Goal: Task Accomplishment & Management: Complete application form

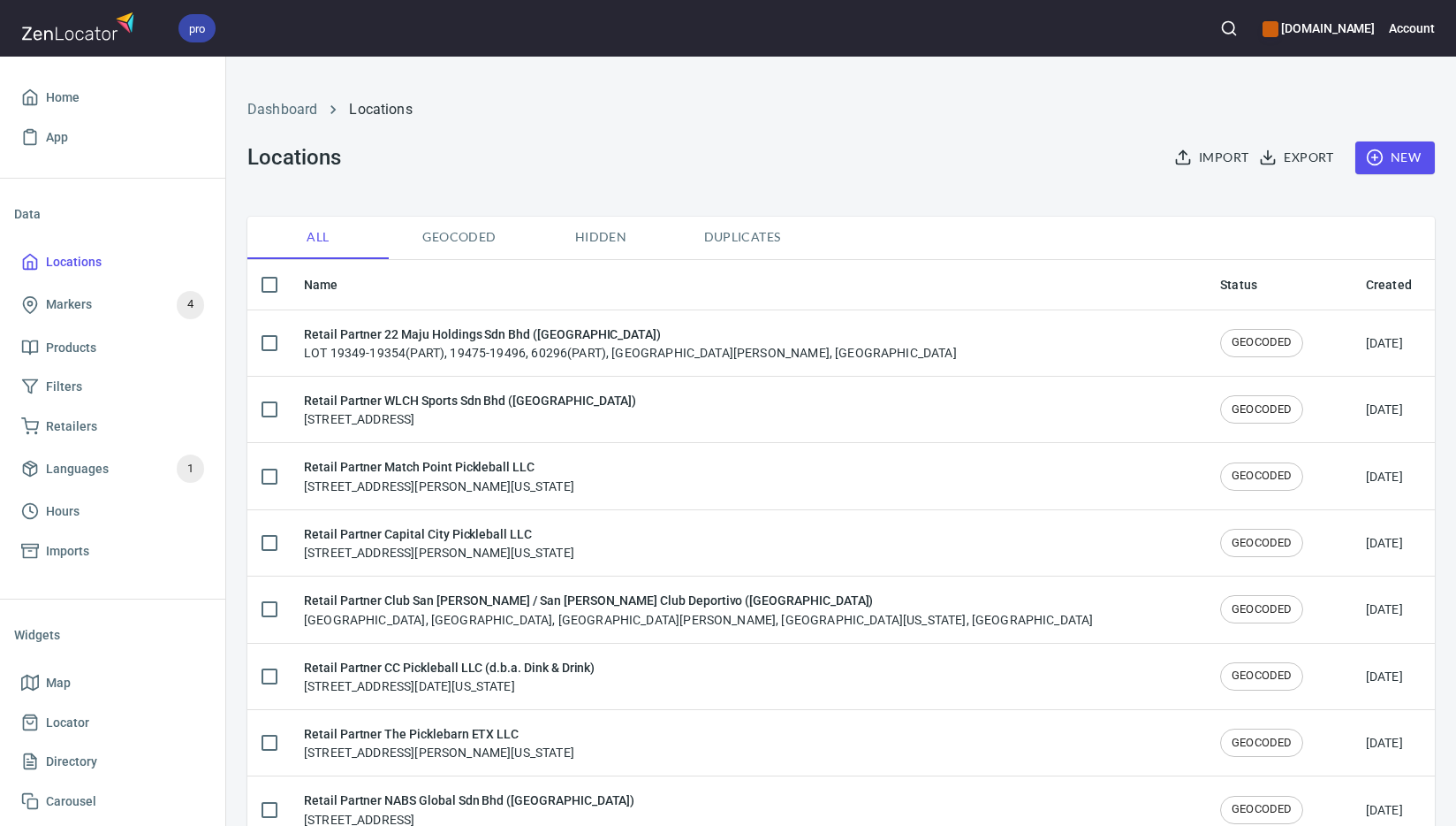
checkbox input "false"
click at [1380, 166] on span "New" at bounding box center [1395, 158] width 51 height 22
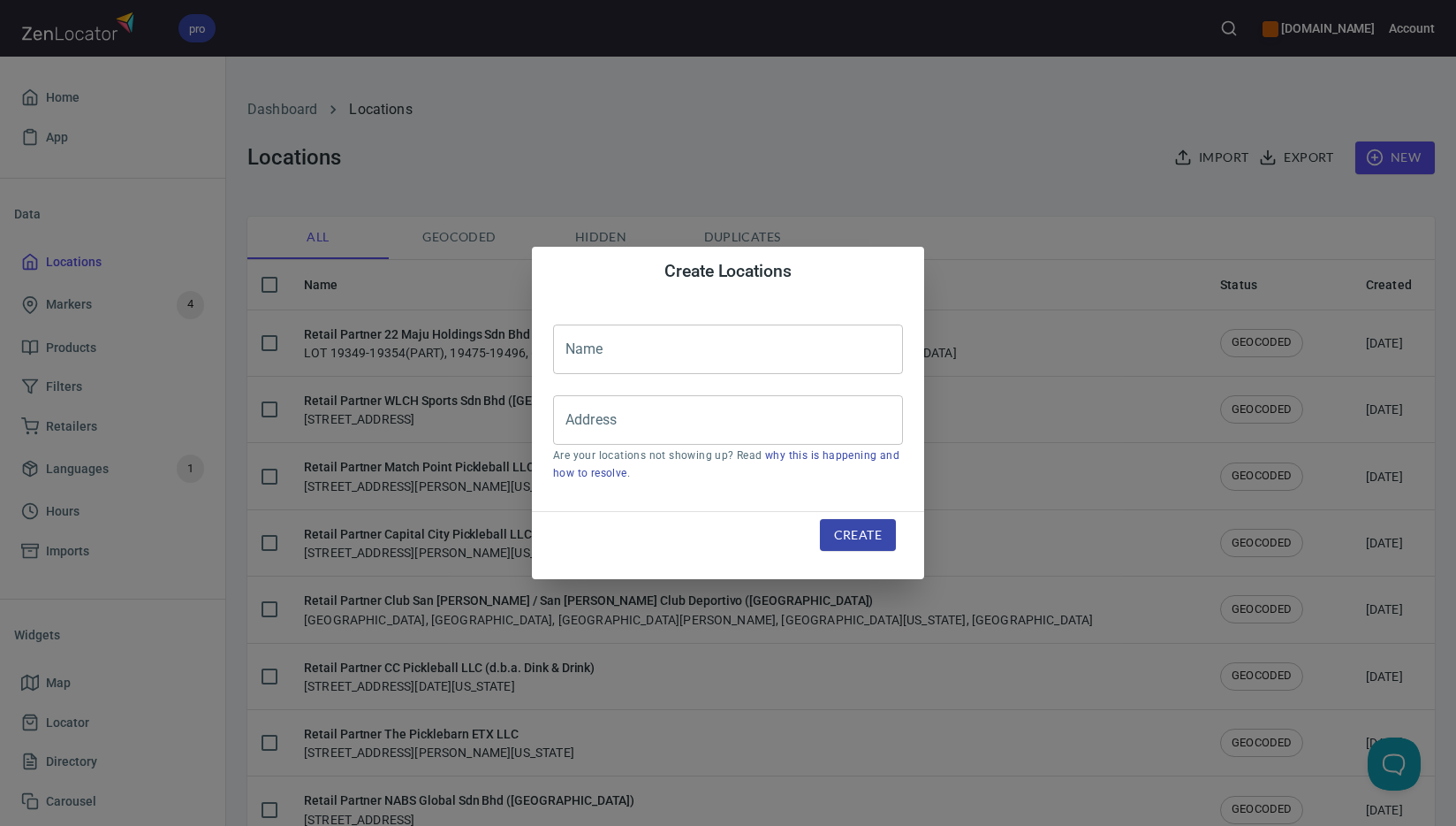
click at [780, 342] on input "text" at bounding box center [728, 350] width 350 height 50
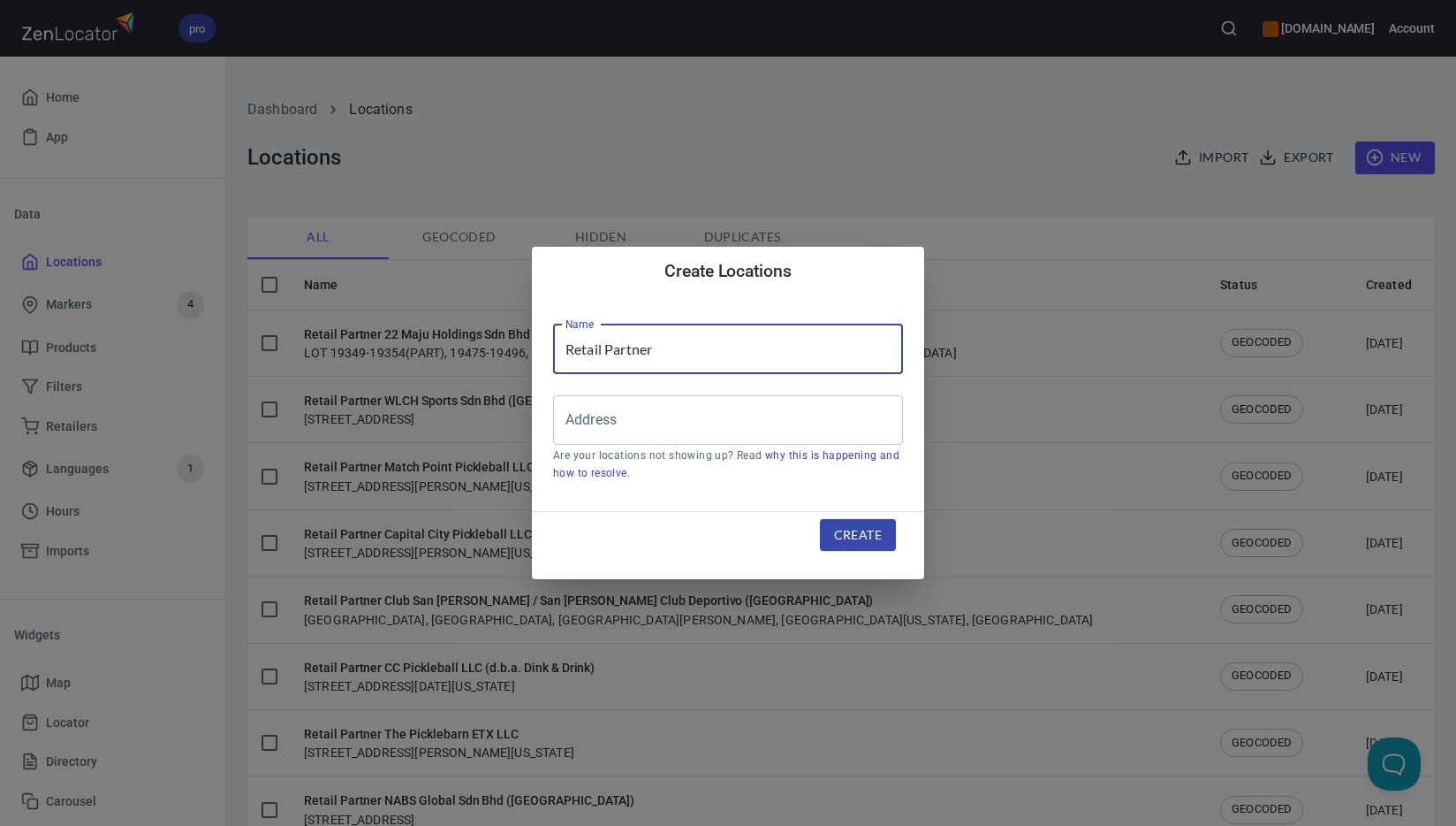
paste input "Synergy Sports Sdn Bhd ([GEOGRAPHIC_DATA])"
type input "Retail Partner Synergy Sports Sdn Bhd ([GEOGRAPHIC_DATA])"
click at [721, 429] on input "Address" at bounding box center [715, 420] width 308 height 33
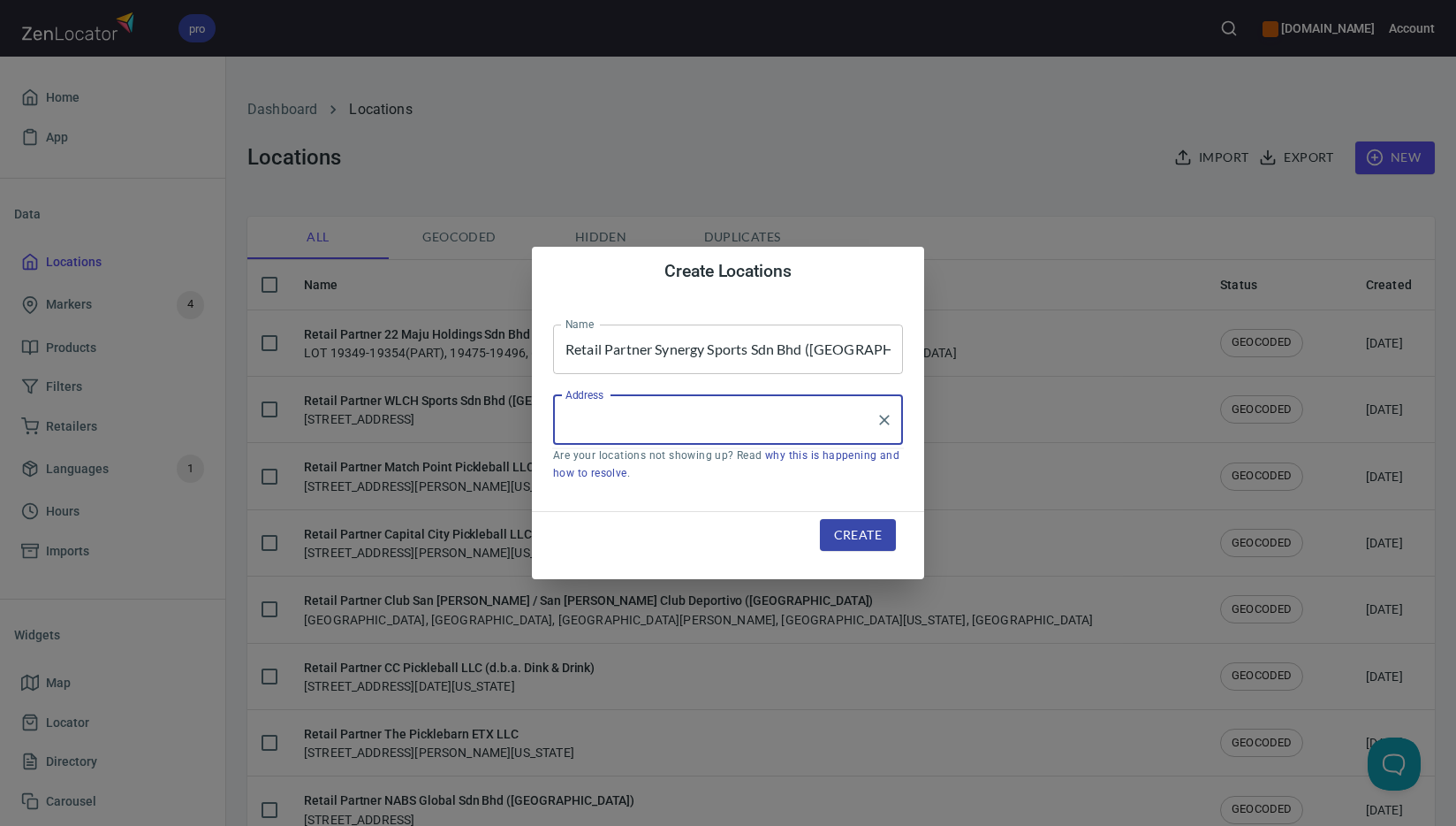
paste input "[STREET_ADDRESS]"
click at [771, 422] on input "[STREET_ADDRESS]" at bounding box center [715, 420] width 308 height 33
paste input "[GEOGRAPHIC_DATA]"
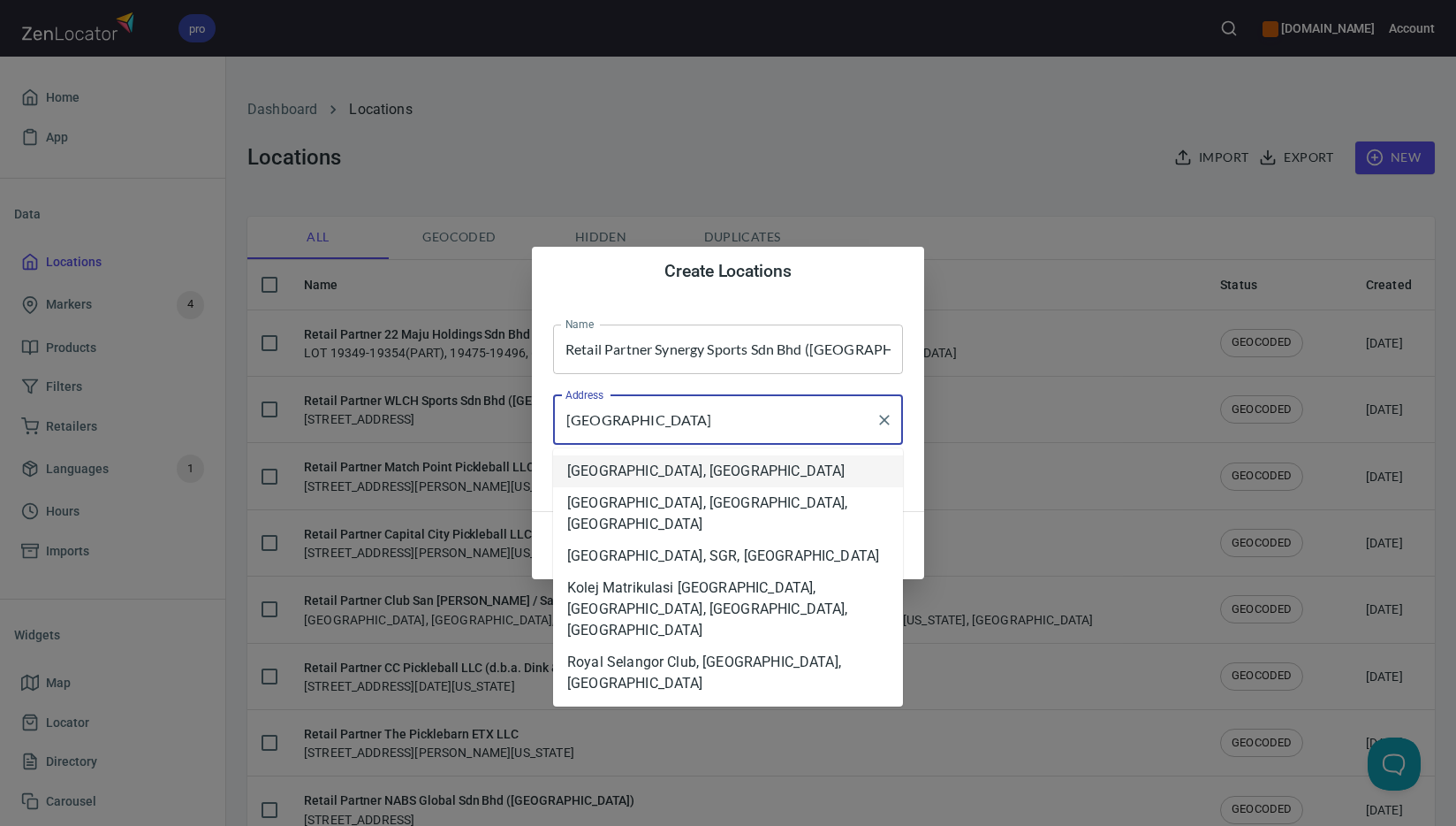
click at [854, 462] on li "[GEOGRAPHIC_DATA], [GEOGRAPHIC_DATA]" at bounding box center [728, 471] width 350 height 31
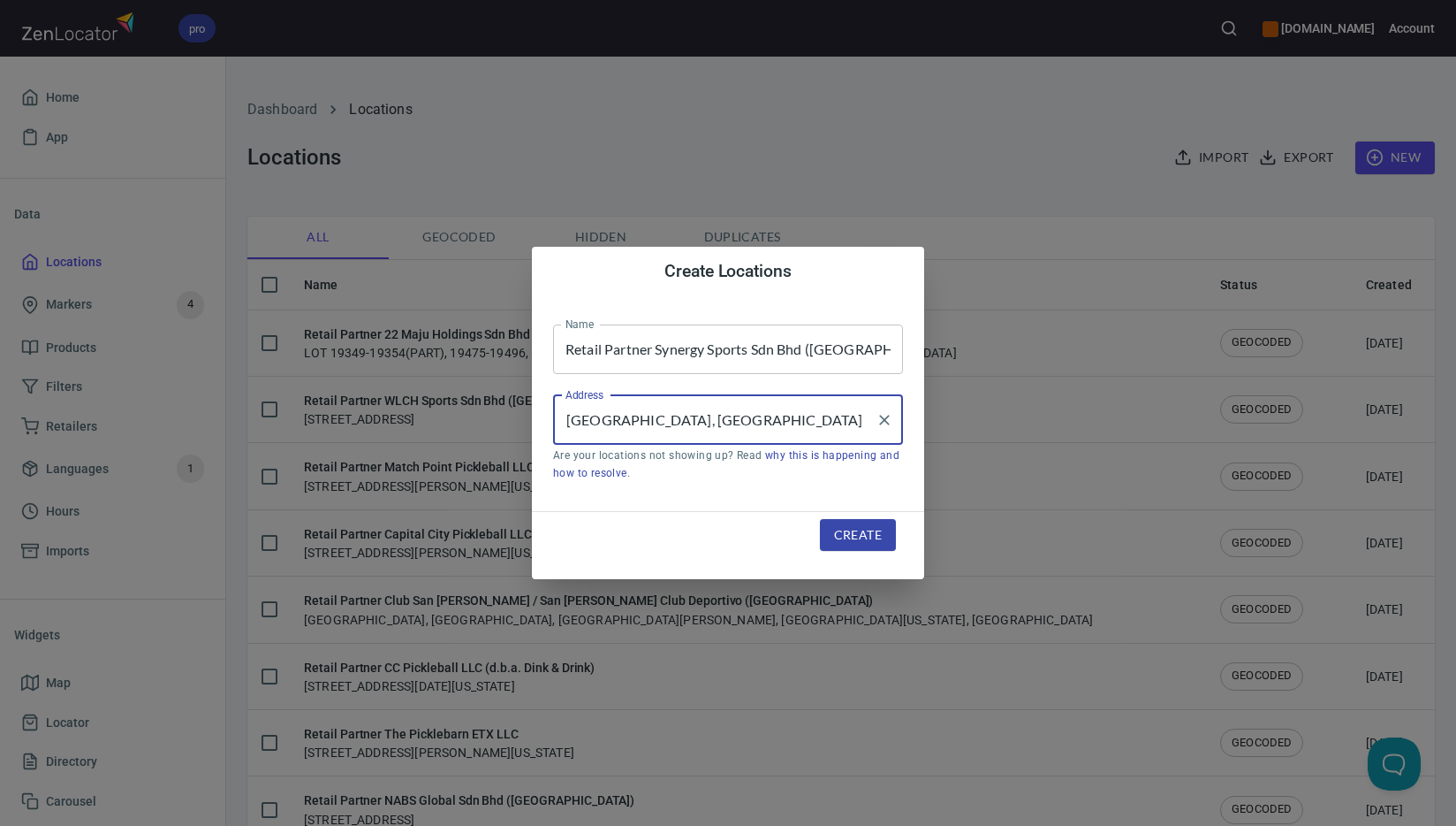
type input "[GEOGRAPHIC_DATA], [GEOGRAPHIC_DATA]"
click at [858, 534] on span "Create" at bounding box center [858, 536] width 48 height 22
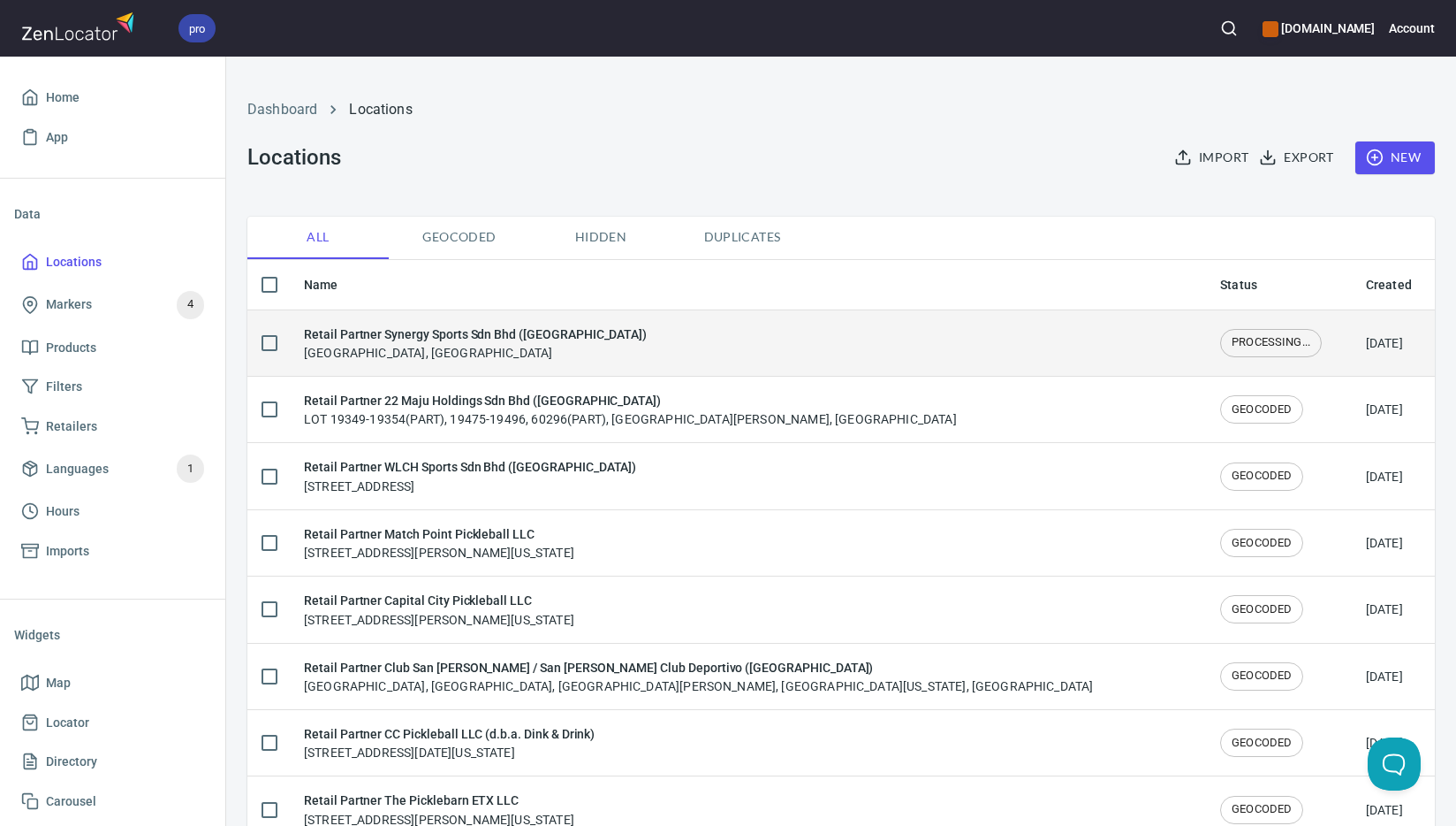
click at [669, 355] on div "Retail Partner Synergy Sports Sdn Bhd ([GEOGRAPHIC_DATA]) [GEOGRAPHIC_DATA], [G…" at bounding box center [748, 343] width 888 height 37
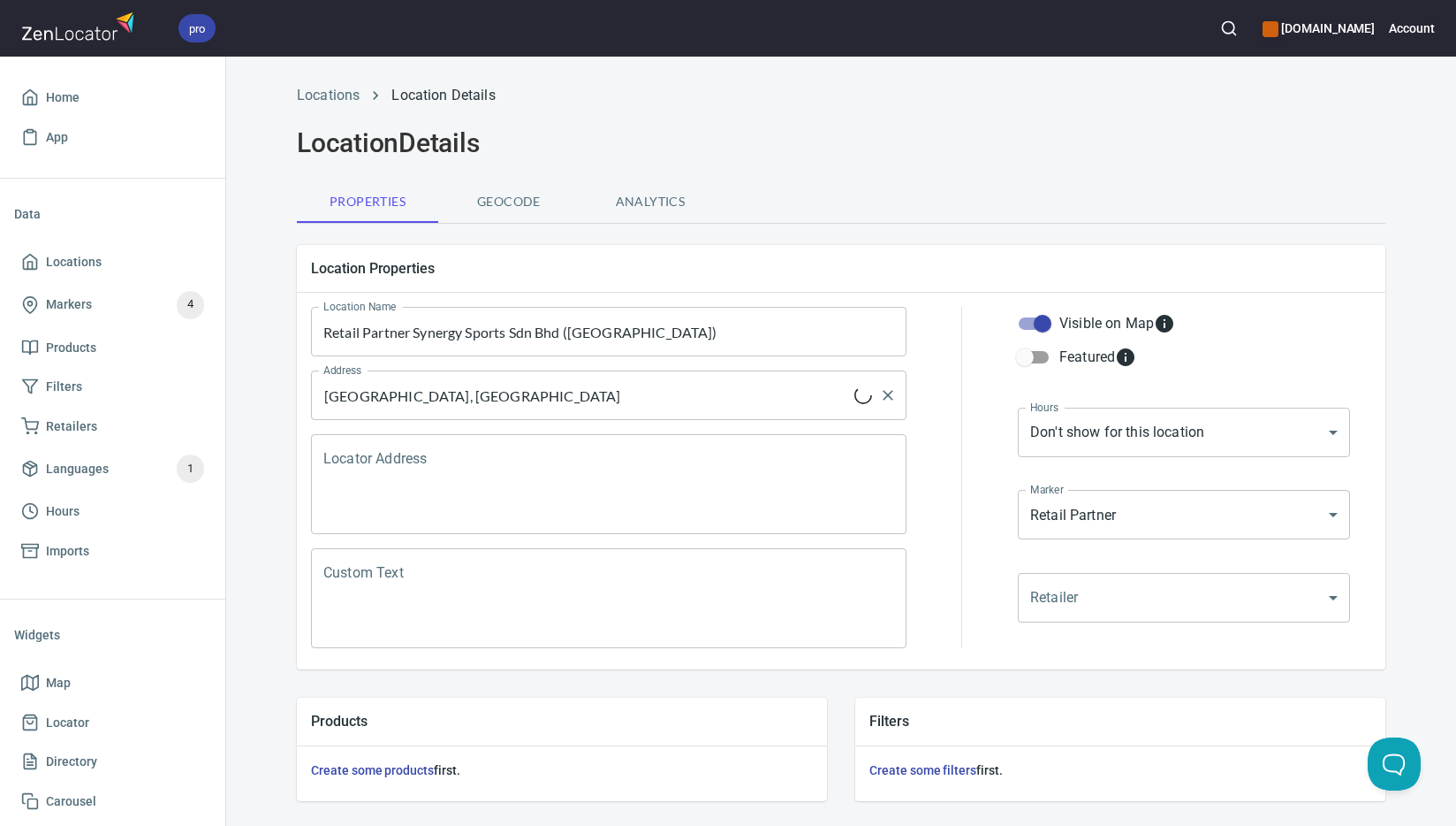
click at [631, 394] on input "[GEOGRAPHIC_DATA], [GEOGRAPHIC_DATA]" at bounding box center [586, 395] width 535 height 33
click at [758, 277] on h5 "Location Properties" at bounding box center [840, 268] width 1060 height 18
click at [633, 459] on textarea "Locator Address" at bounding box center [608, 484] width 570 height 68
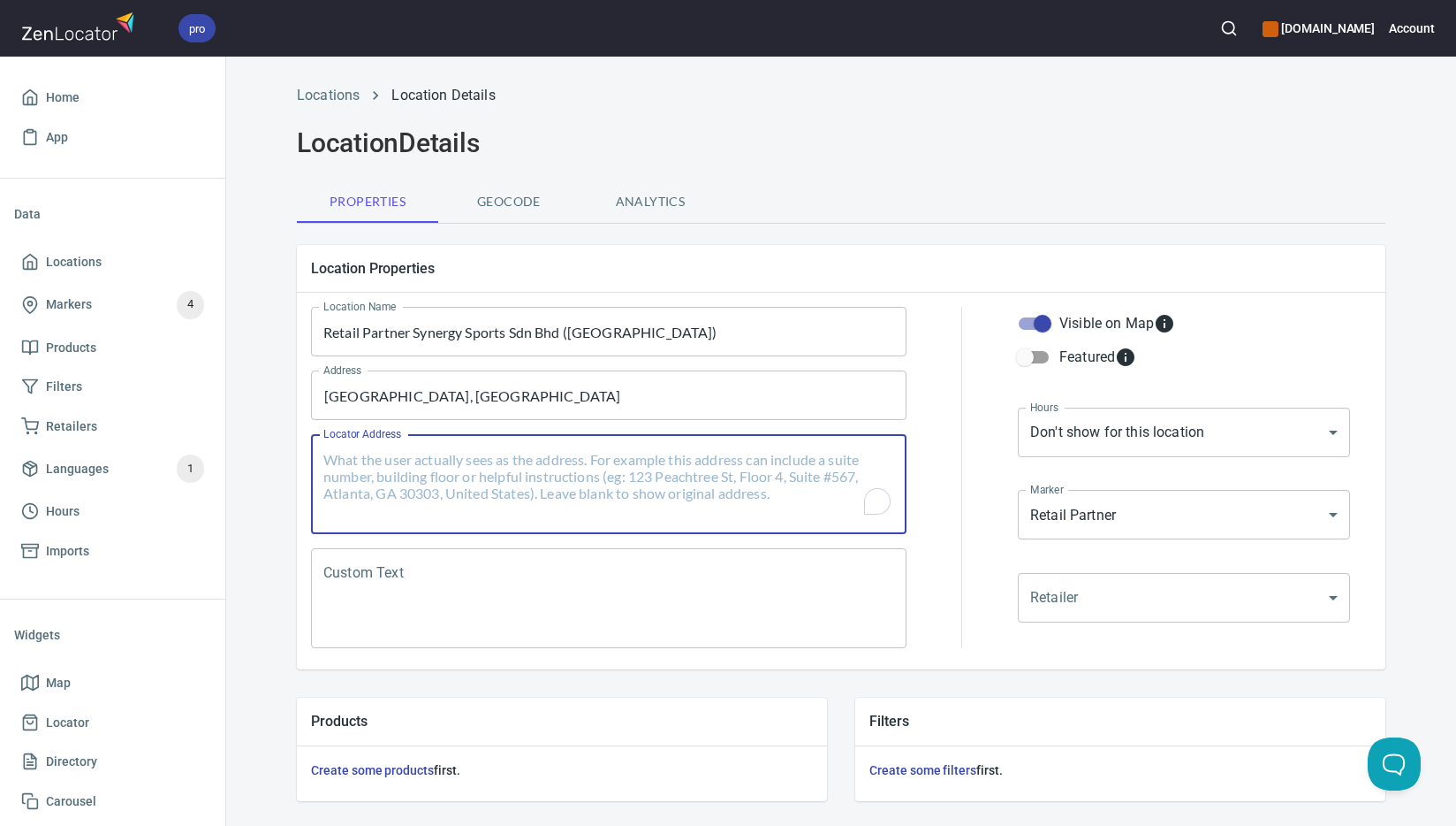
paste textarea "[STREET_ADDRESS]"
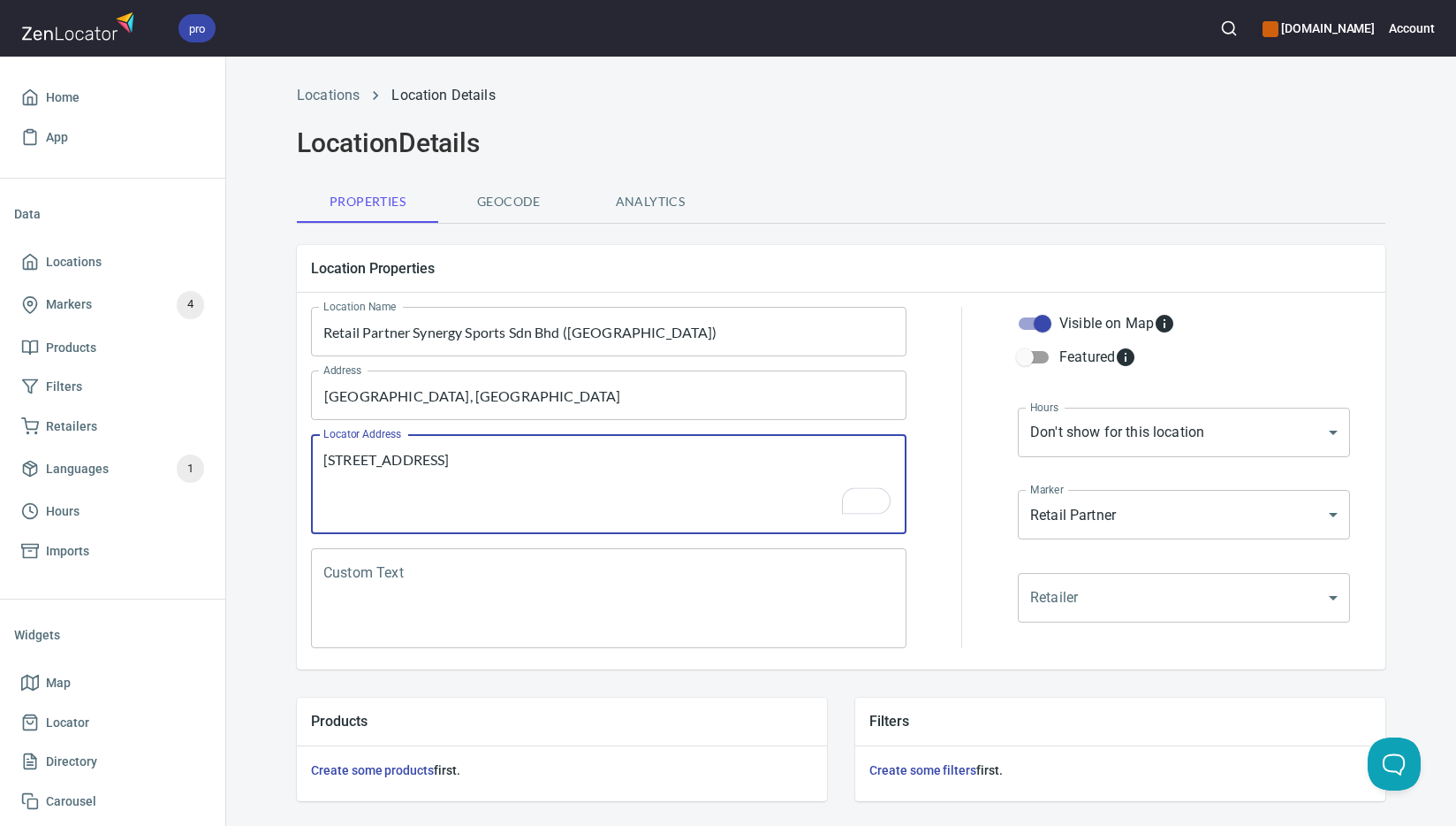
type textarea "[STREET_ADDRESS]"
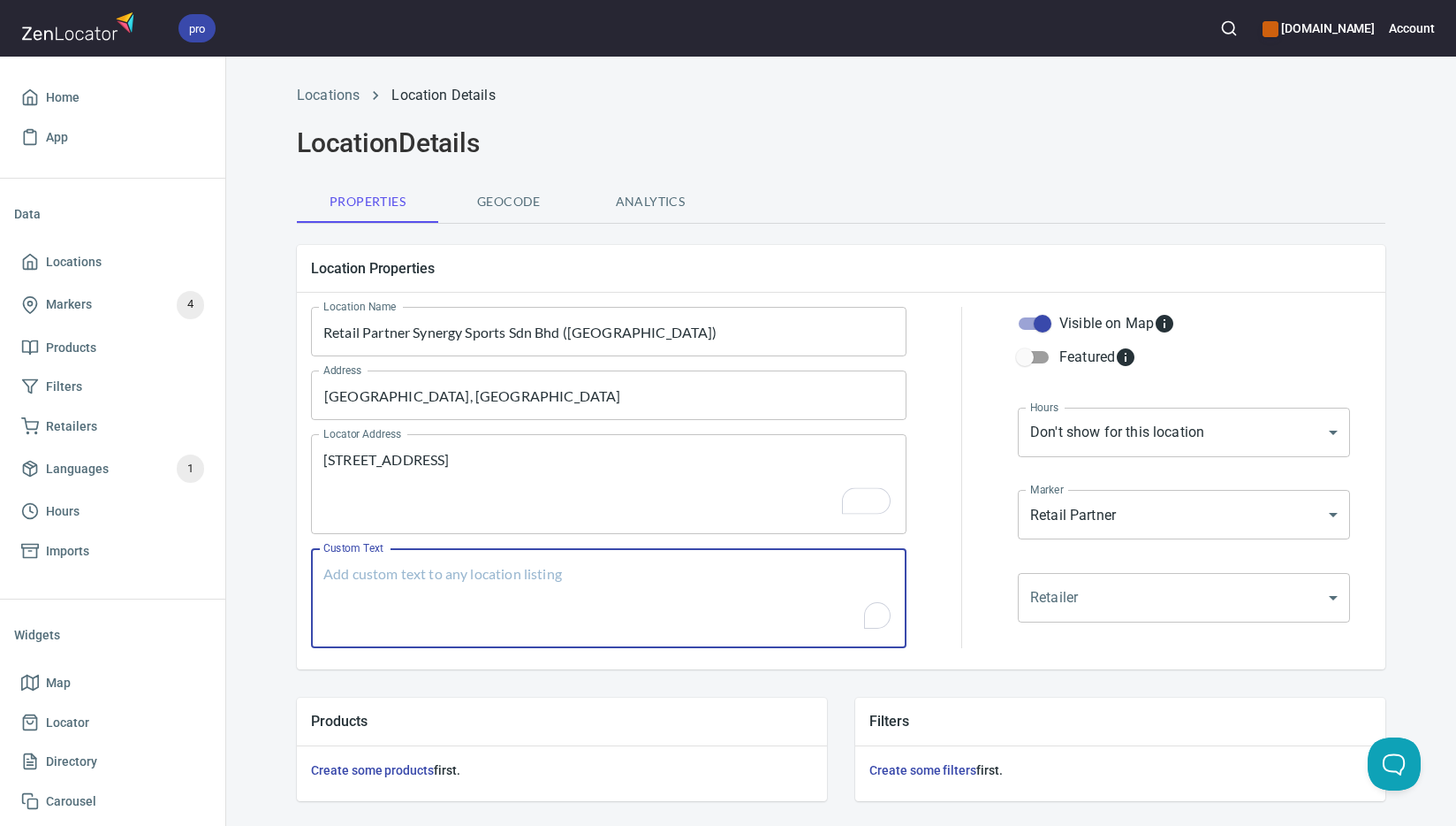
click at [490, 609] on textarea "Custom Text" at bounding box center [608, 598] width 570 height 68
paste textarea "Brands Carried: SelkirkJOOLA [PERSON_NAME] GEARBOX FACOLOS Return Policy:"
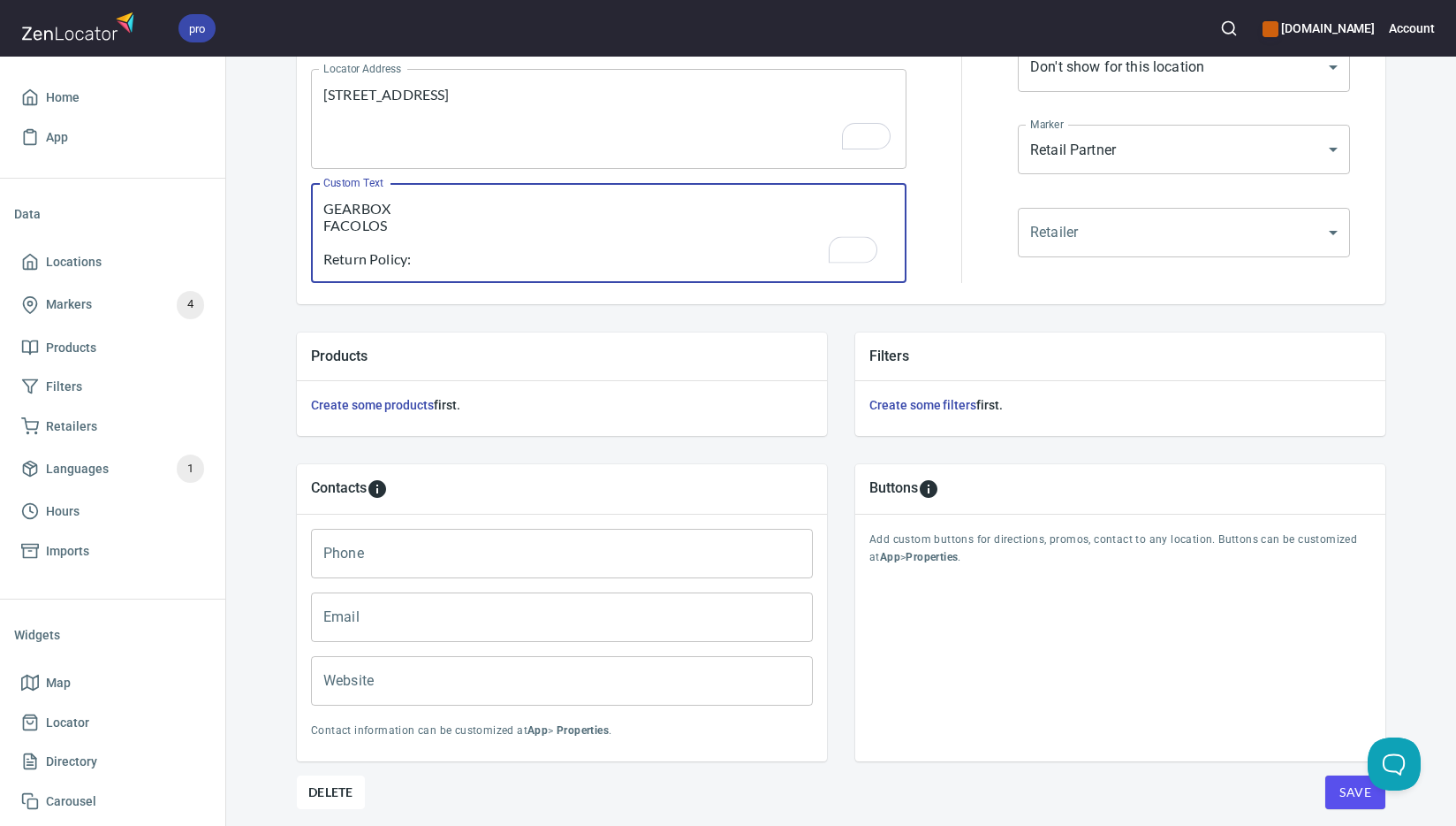
type textarea "Brands Carried: SelkirkJOOLA [PERSON_NAME] GEARBOX FACOLOS Return Policy:"
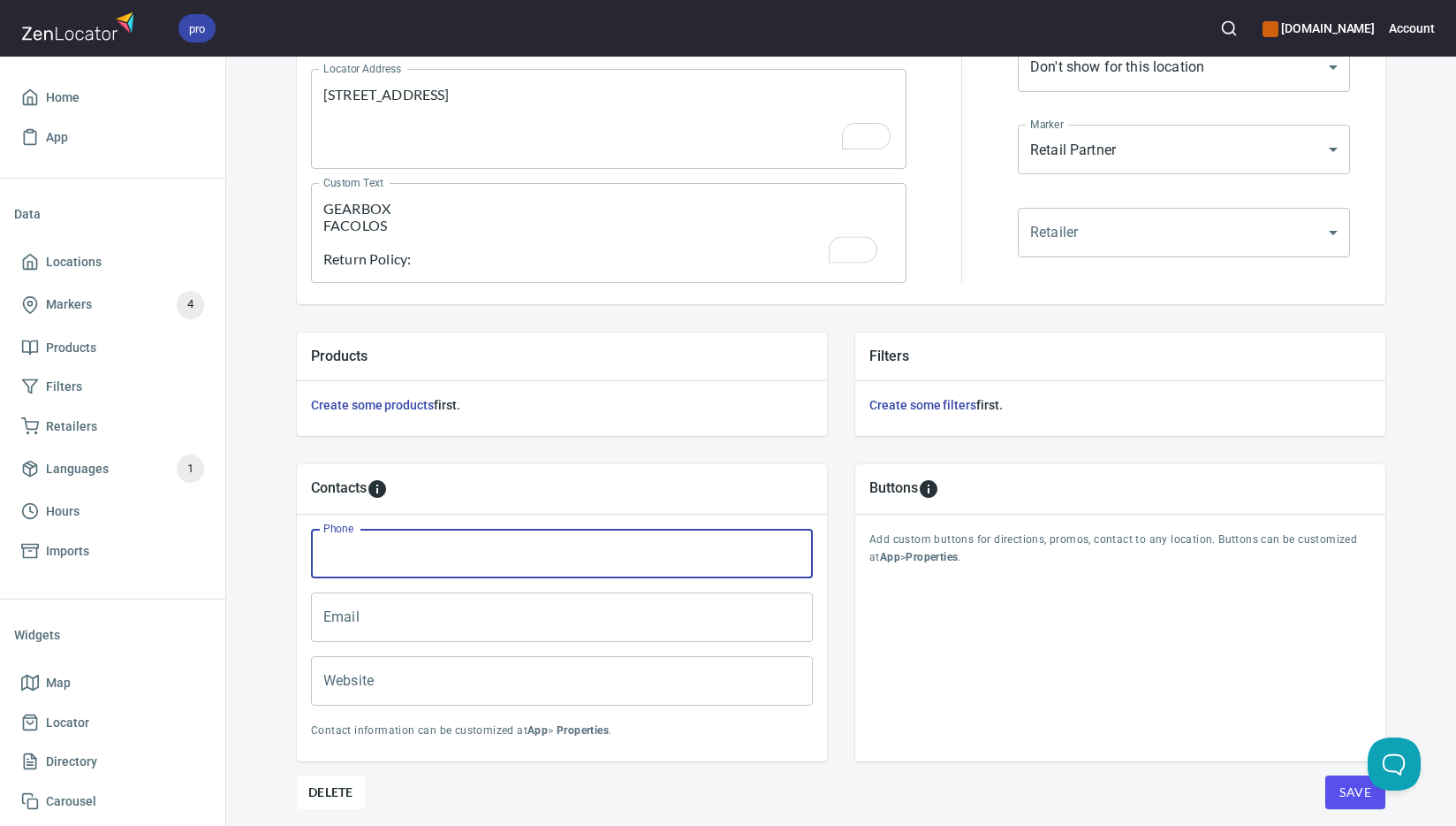
click at [595, 559] on input "Phone" at bounding box center [561, 554] width 502 height 50
paste input "[PHONE_NUMBER]"
type input "[PHONE_NUMBER]"
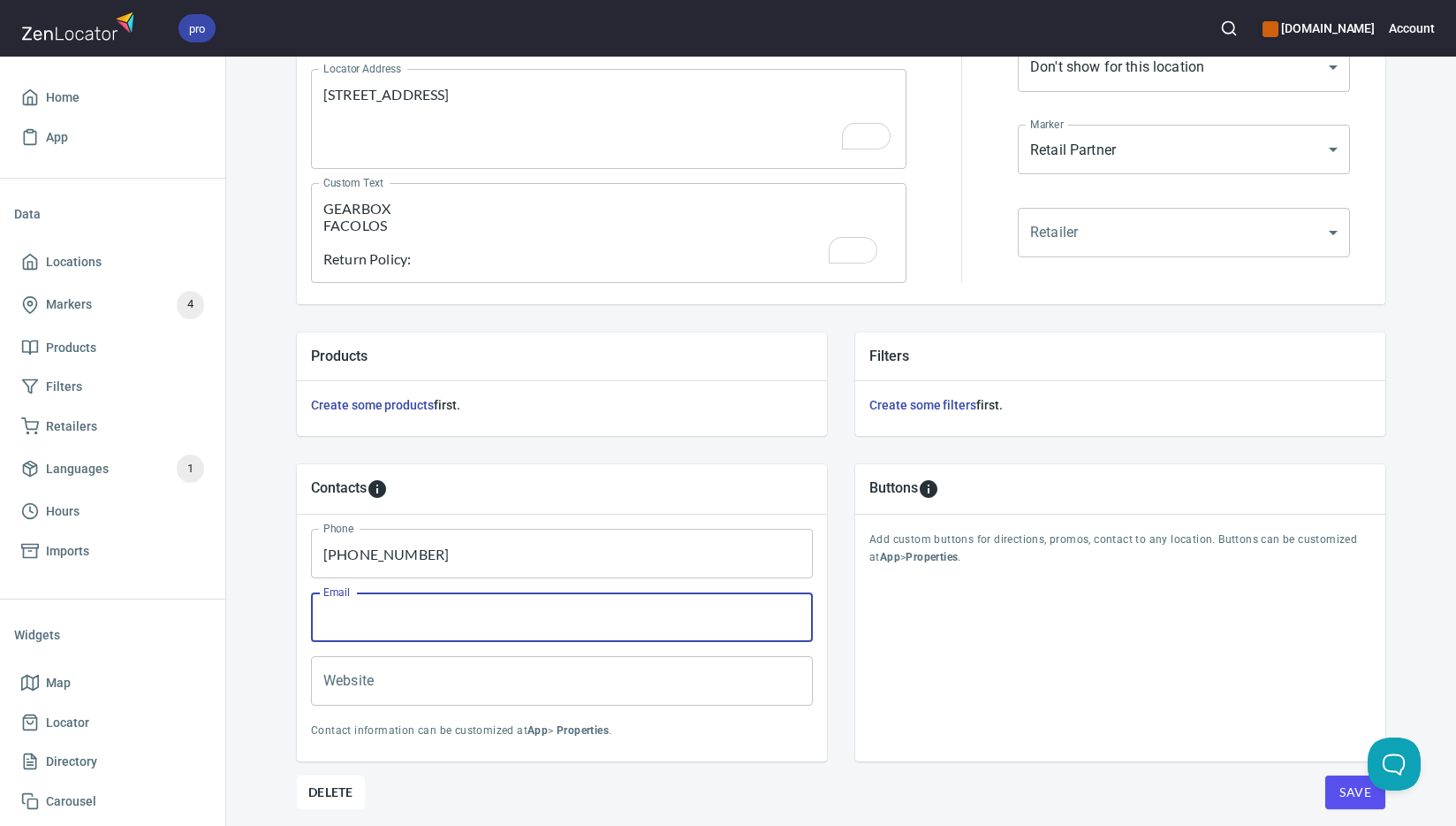
paste input "[EMAIL_ADDRESS][DOMAIN_NAME]"
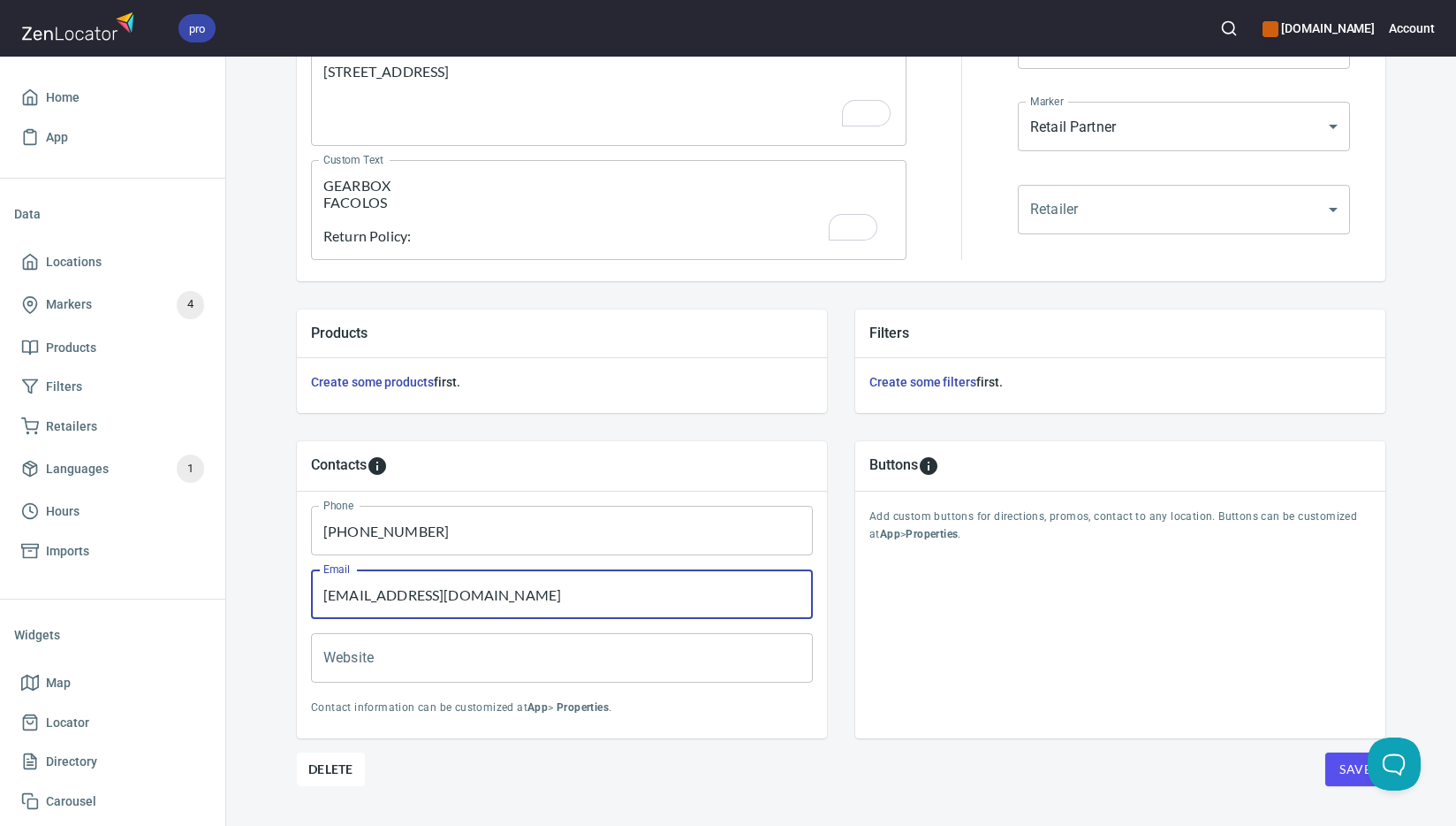
scroll to position [426, 0]
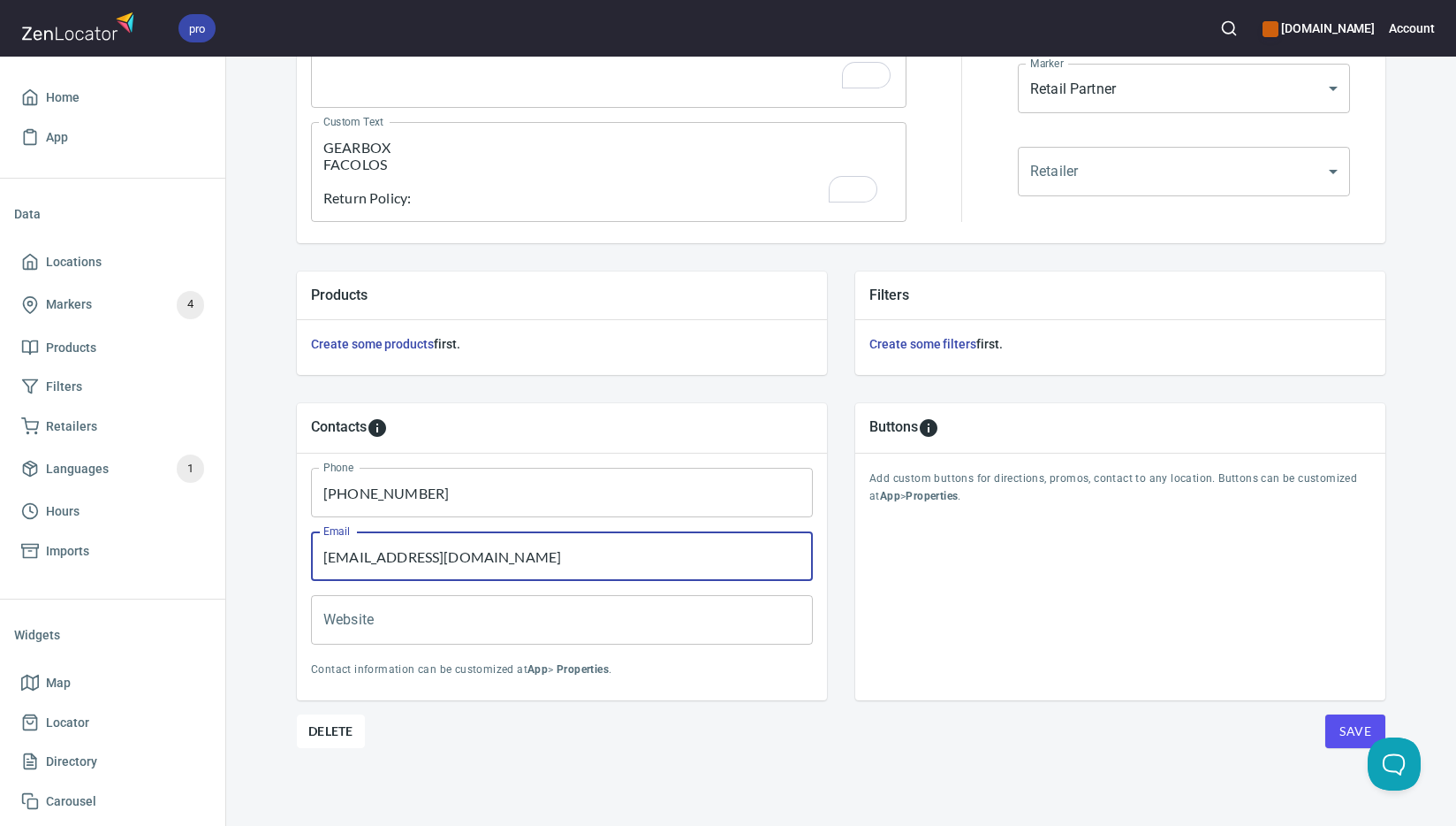
type input "[EMAIL_ADDRESS][DOMAIN_NAME]"
click at [1340, 731] on span "Save" at bounding box center [1355, 732] width 31 height 22
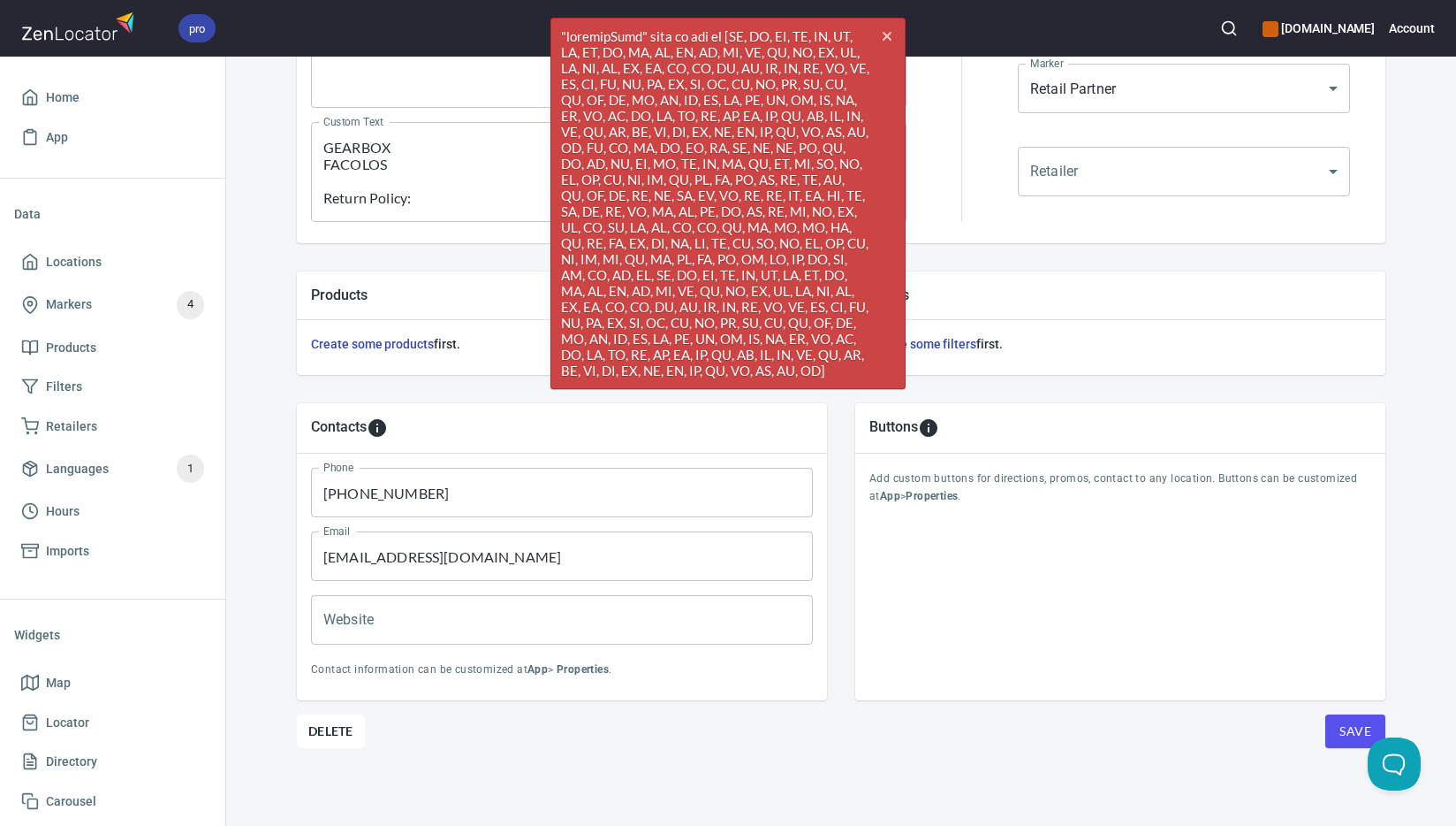
scroll to position [0, 0]
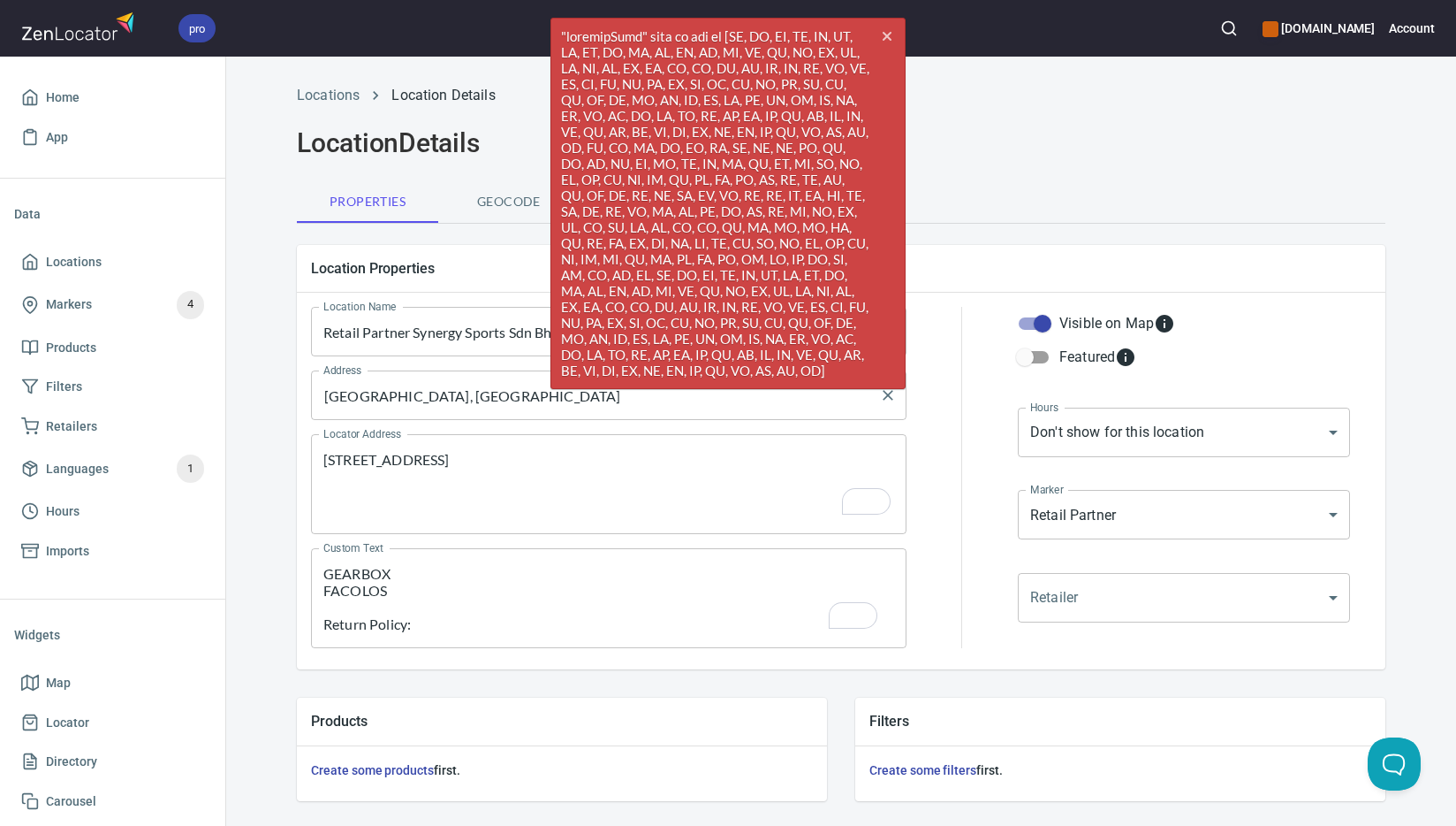
click at [486, 398] on input "[GEOGRAPHIC_DATA], [GEOGRAPHIC_DATA]" at bounding box center [595, 395] width 553 height 33
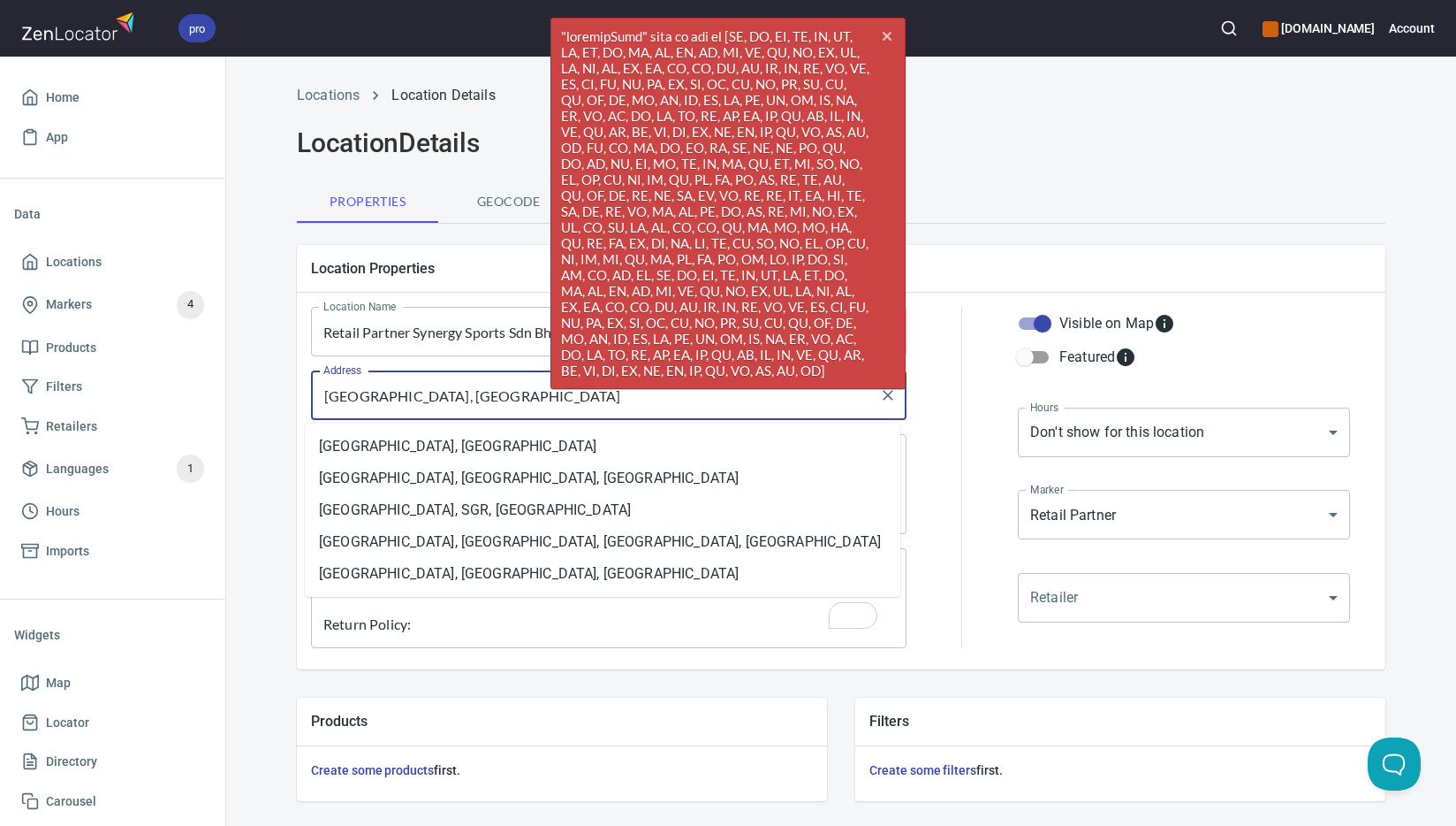
click at [486, 398] on input "[GEOGRAPHIC_DATA], [GEOGRAPHIC_DATA]" at bounding box center [595, 395] width 553 height 33
paste input "text"
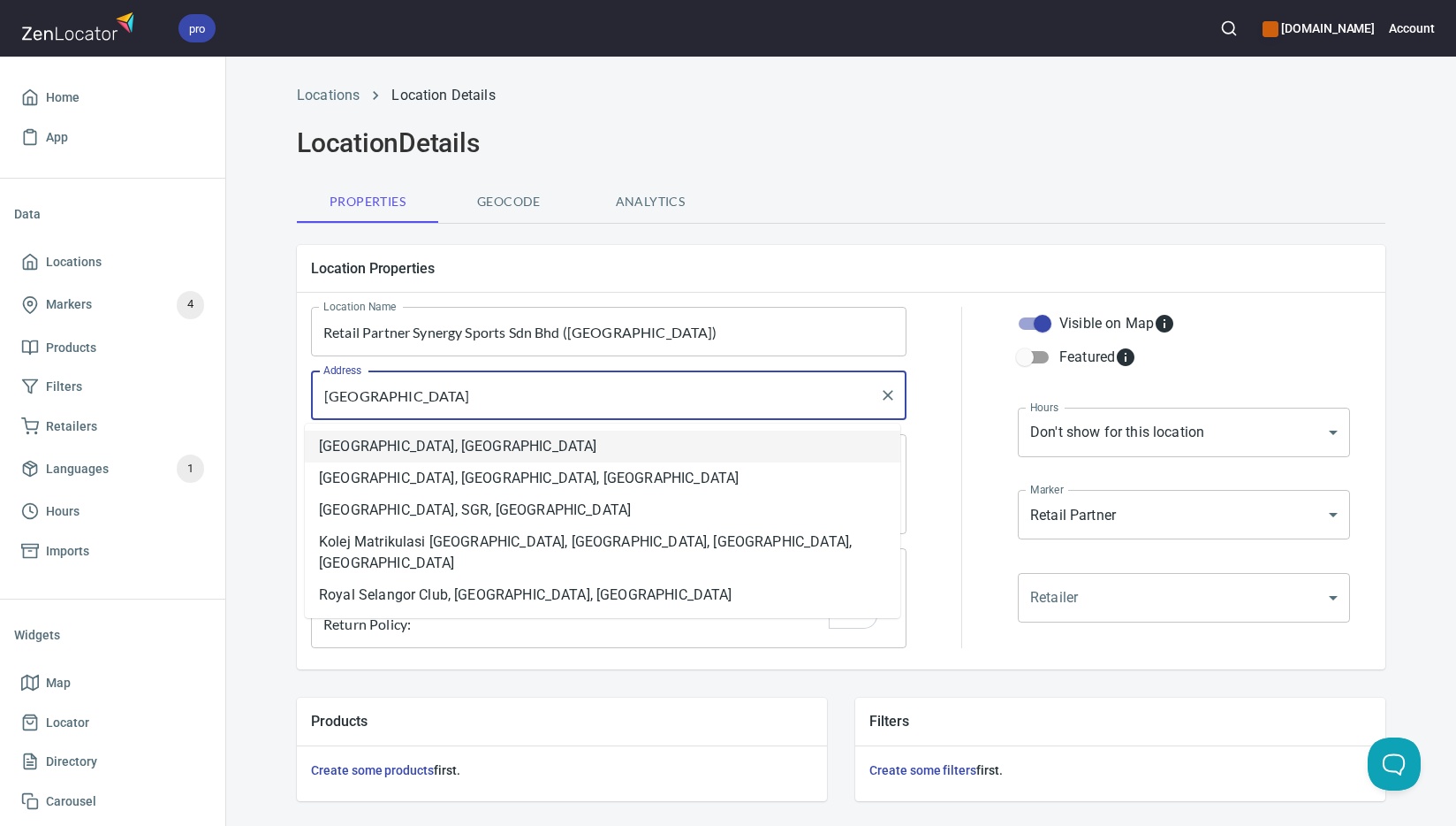
click at [731, 449] on li "[GEOGRAPHIC_DATA], [GEOGRAPHIC_DATA]" at bounding box center [603, 446] width 595 height 31
type input "[GEOGRAPHIC_DATA], [GEOGRAPHIC_DATA]"
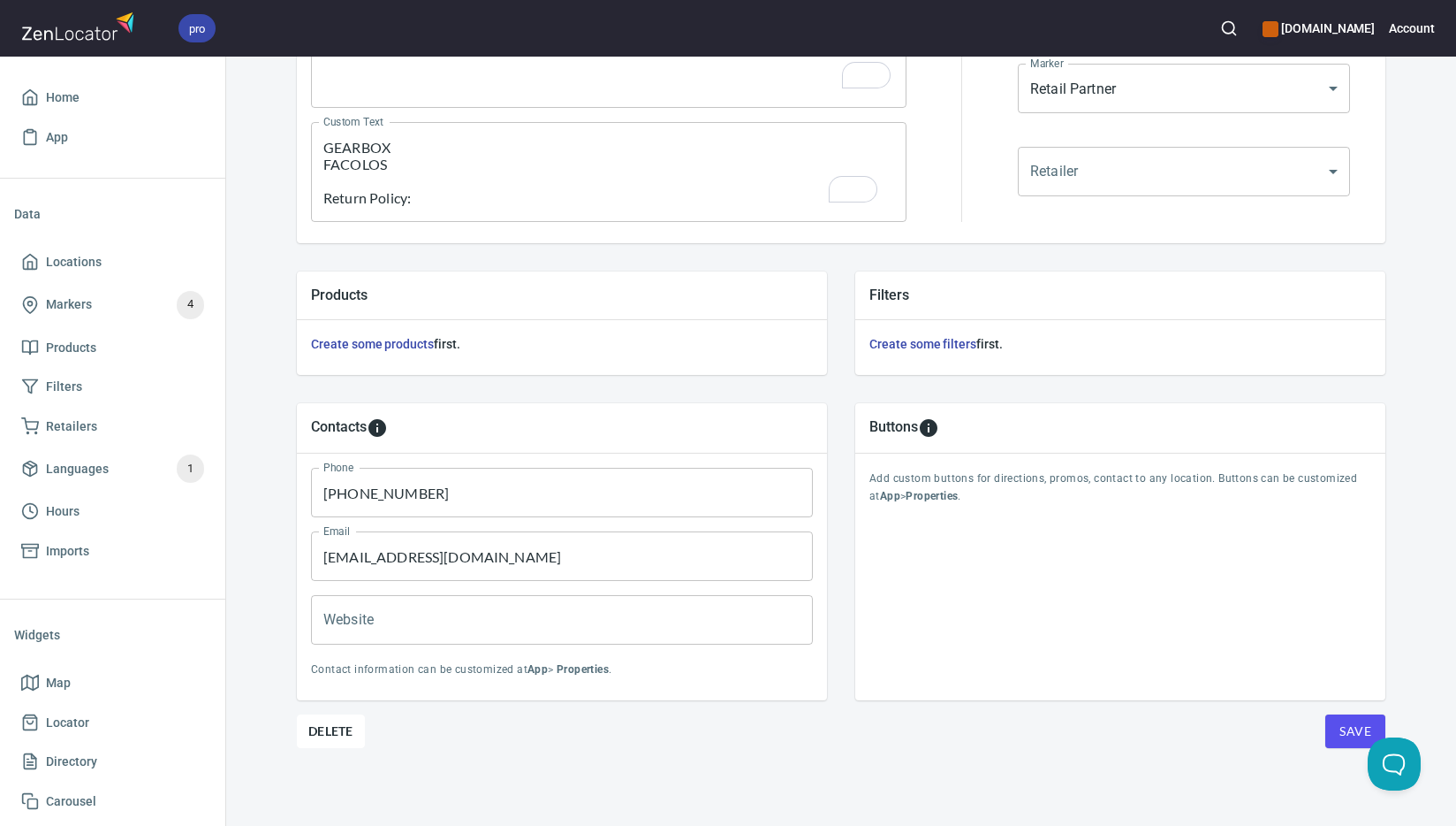
scroll to position [426, 0]
click at [1340, 723] on span "Save" at bounding box center [1355, 732] width 31 height 22
